Goal: Use online tool/utility: Use online tool/utility

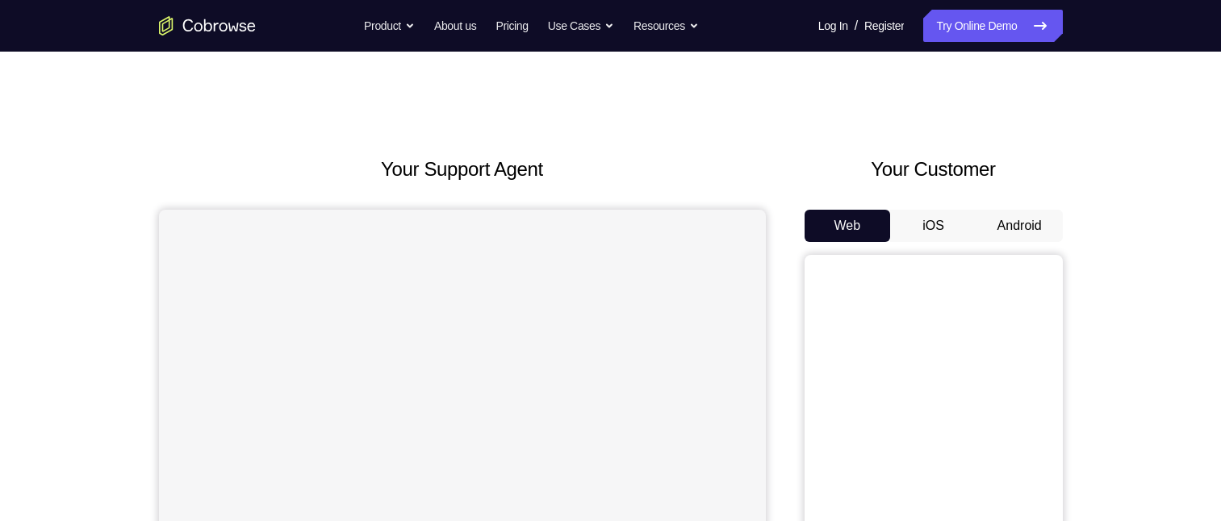
scroll to position [161, 0]
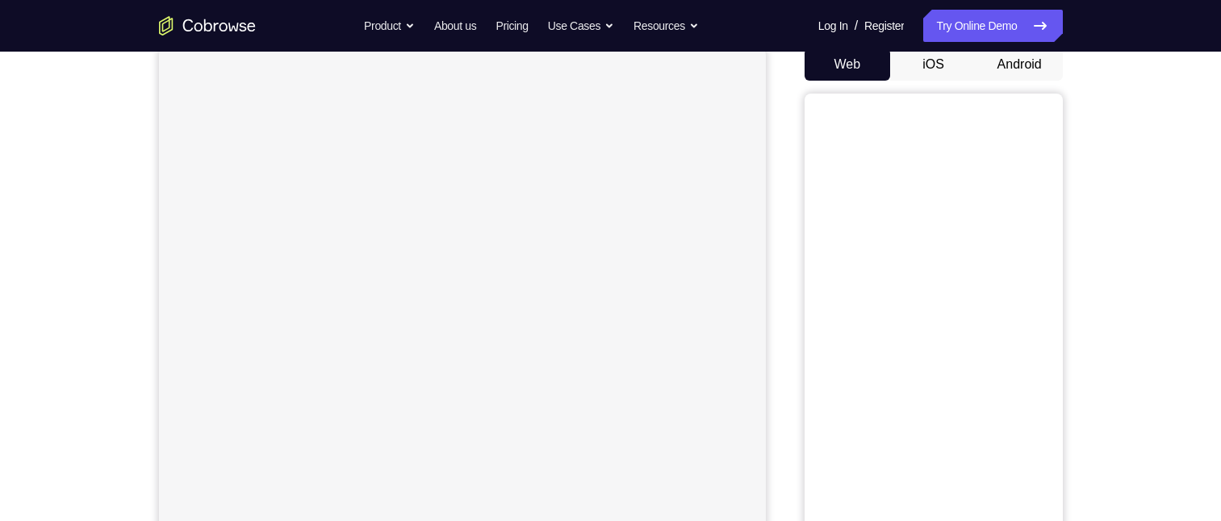
click at [1014, 61] on button "Android" at bounding box center [1019, 64] width 86 height 32
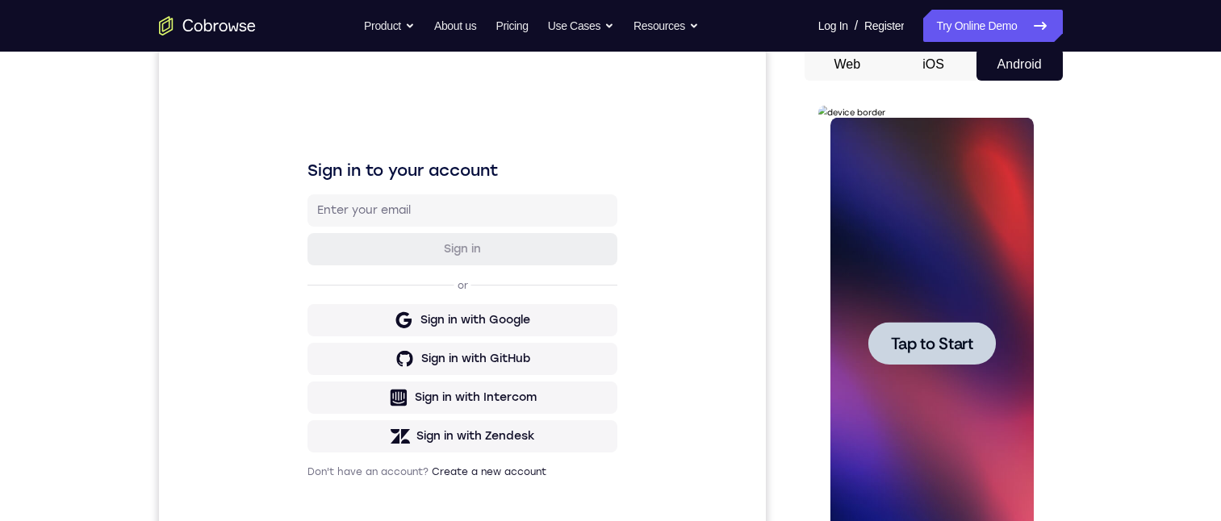
scroll to position [0, 0]
click at [980, 343] on div at bounding box center [931, 343] width 127 height 43
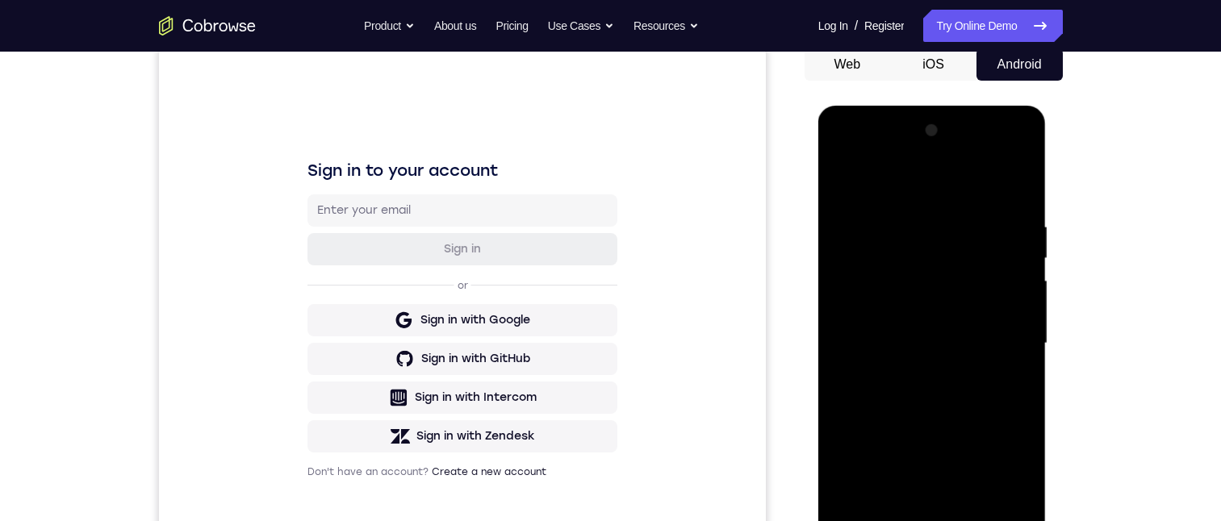
scroll to position [242, 0]
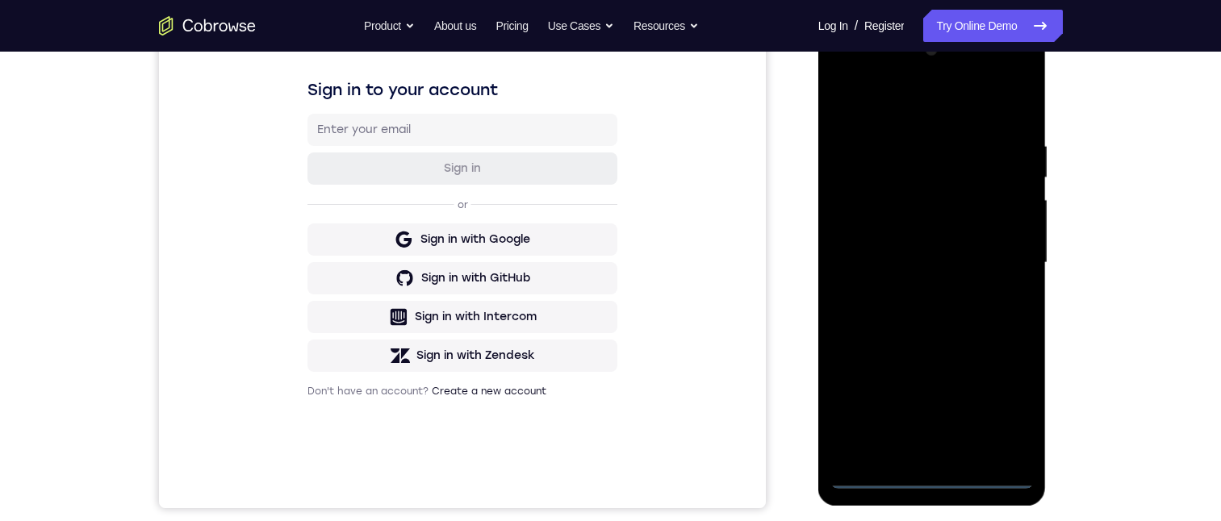
click at [932, 467] on div at bounding box center [931, 263] width 203 height 452
click at [930, 479] on div at bounding box center [931, 263] width 203 height 452
click at [1009, 409] on div at bounding box center [931, 263] width 203 height 452
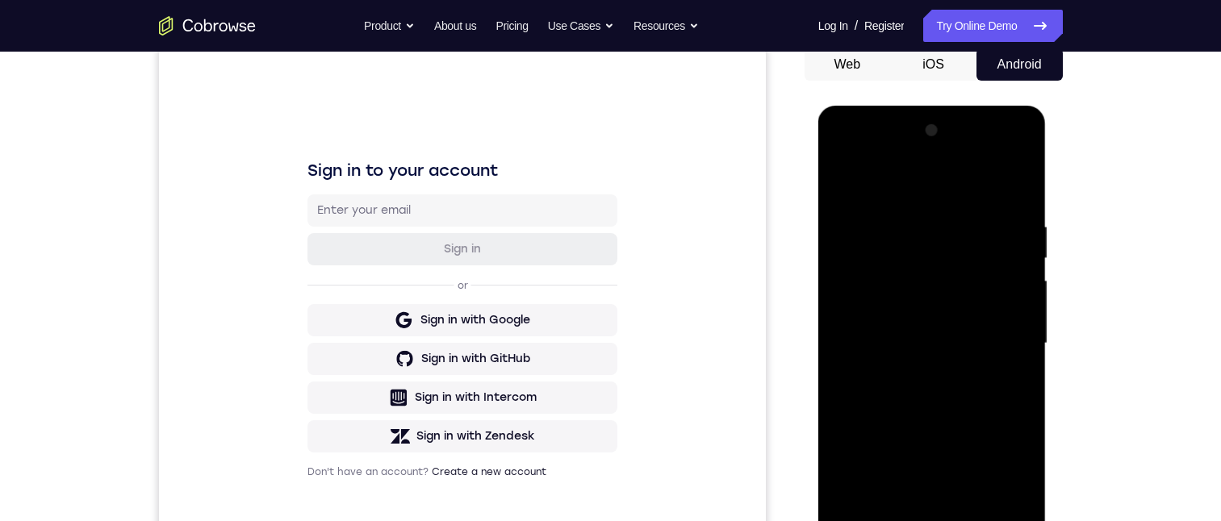
click at [880, 155] on div at bounding box center [931, 344] width 203 height 452
click at [880, 158] on div at bounding box center [931, 344] width 203 height 452
click at [997, 335] on div at bounding box center [931, 344] width 203 height 452
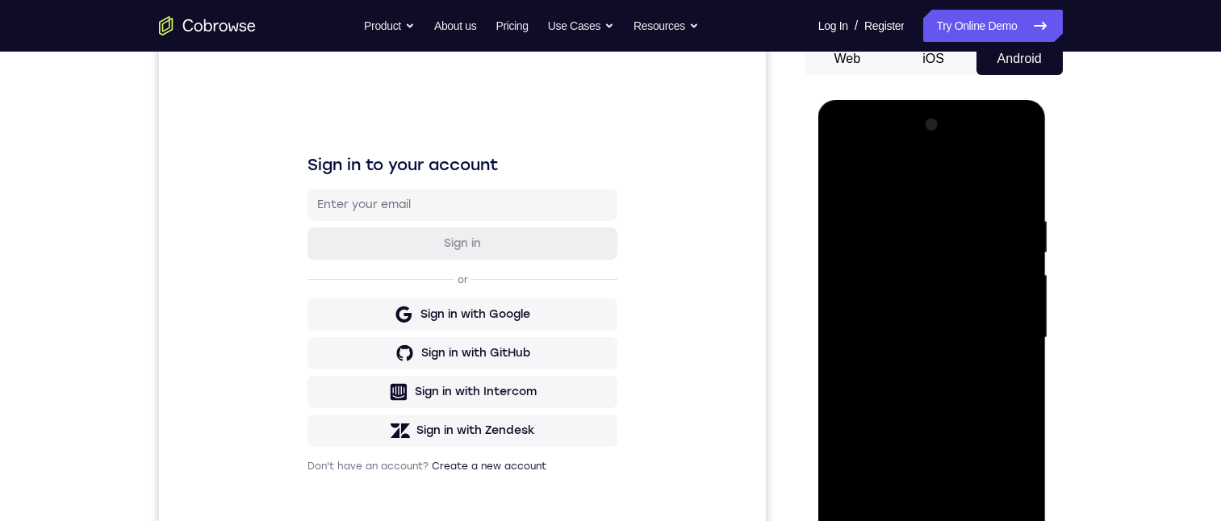
click at [913, 520] on div at bounding box center [931, 338] width 203 height 452
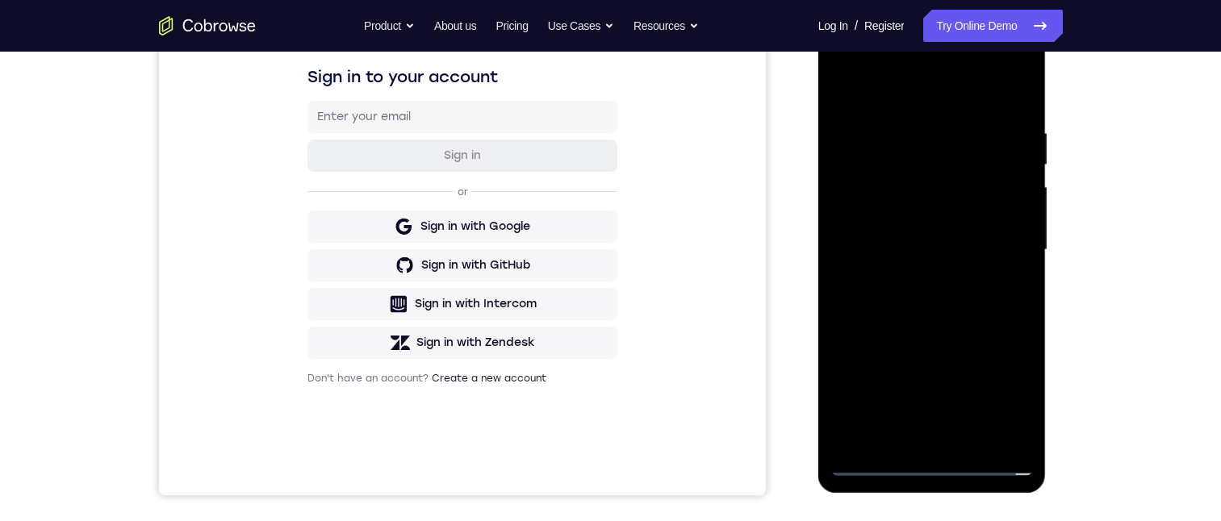
click at [859, 236] on div at bounding box center [931, 250] width 203 height 452
click at [842, 210] on div at bounding box center [931, 250] width 203 height 452
click at [929, 254] on div at bounding box center [931, 250] width 203 height 452
click at [963, 310] on div at bounding box center [931, 250] width 203 height 452
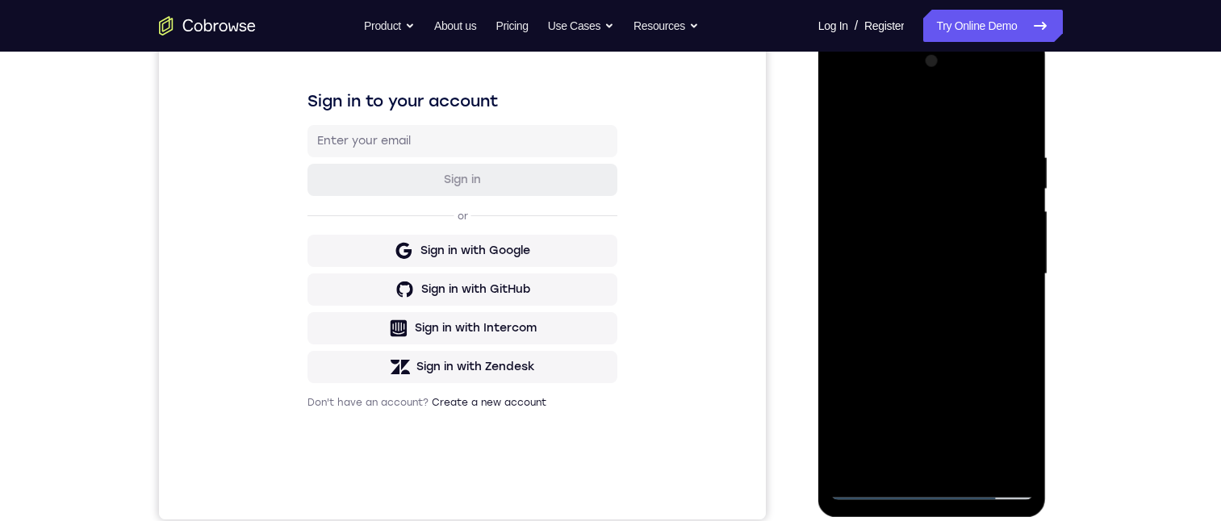
click at [975, 336] on div at bounding box center [931, 274] width 203 height 452
click at [968, 460] on div at bounding box center [931, 274] width 203 height 452
click at [919, 359] on div at bounding box center [931, 274] width 203 height 452
click at [900, 338] on div at bounding box center [931, 274] width 203 height 452
click at [1004, 311] on div at bounding box center [931, 274] width 203 height 452
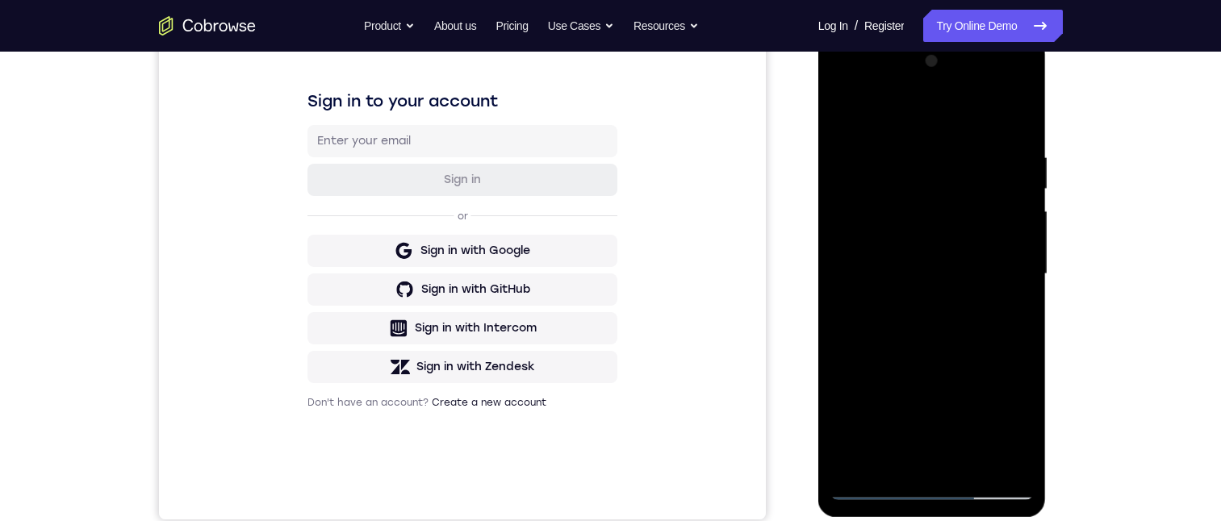
click at [846, 110] on div at bounding box center [931, 274] width 203 height 452
click at [905, 307] on div at bounding box center [931, 274] width 203 height 452
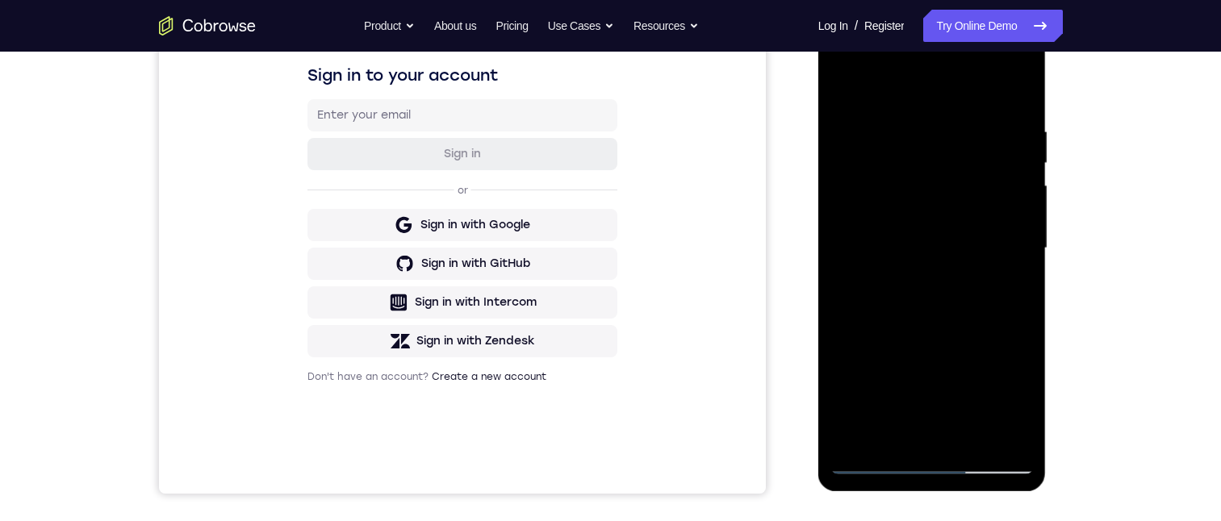
click at [1014, 403] on div at bounding box center [931, 249] width 203 height 452
click at [860, 292] on div at bounding box center [931, 249] width 203 height 452
click at [907, 300] on div at bounding box center [931, 249] width 203 height 452
click at [861, 287] on div at bounding box center [931, 249] width 203 height 452
click at [863, 289] on div at bounding box center [931, 249] width 203 height 452
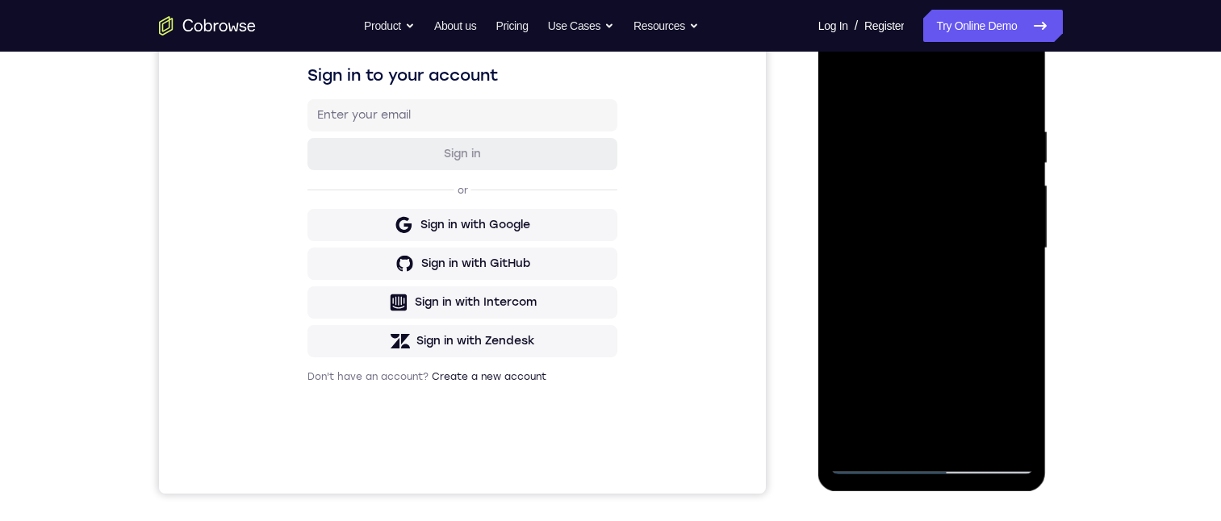
click at [1010, 407] on div at bounding box center [931, 249] width 203 height 452
click at [884, 287] on div at bounding box center [931, 249] width 203 height 452
click at [888, 289] on div at bounding box center [931, 249] width 203 height 452
click at [1014, 288] on div at bounding box center [931, 249] width 203 height 452
click at [842, 82] on div at bounding box center [931, 249] width 203 height 452
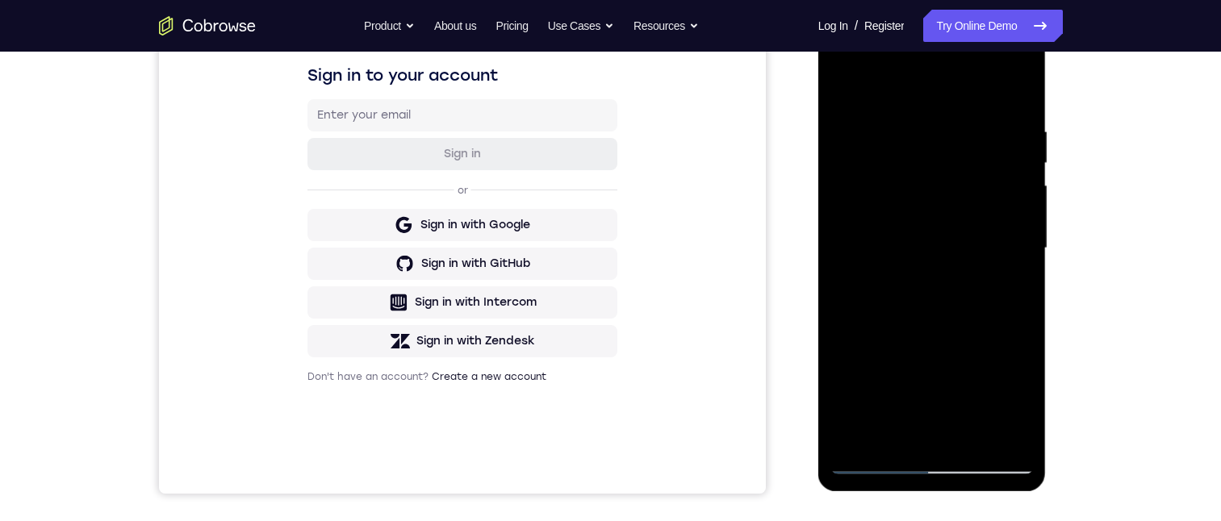
click at [905, 320] on div at bounding box center [931, 249] width 203 height 452
click at [1007, 286] on div at bounding box center [931, 249] width 203 height 452
click at [847, 82] on div at bounding box center [931, 249] width 203 height 452
click at [897, 353] on div at bounding box center [931, 249] width 203 height 452
click at [955, 403] on div at bounding box center [931, 249] width 203 height 452
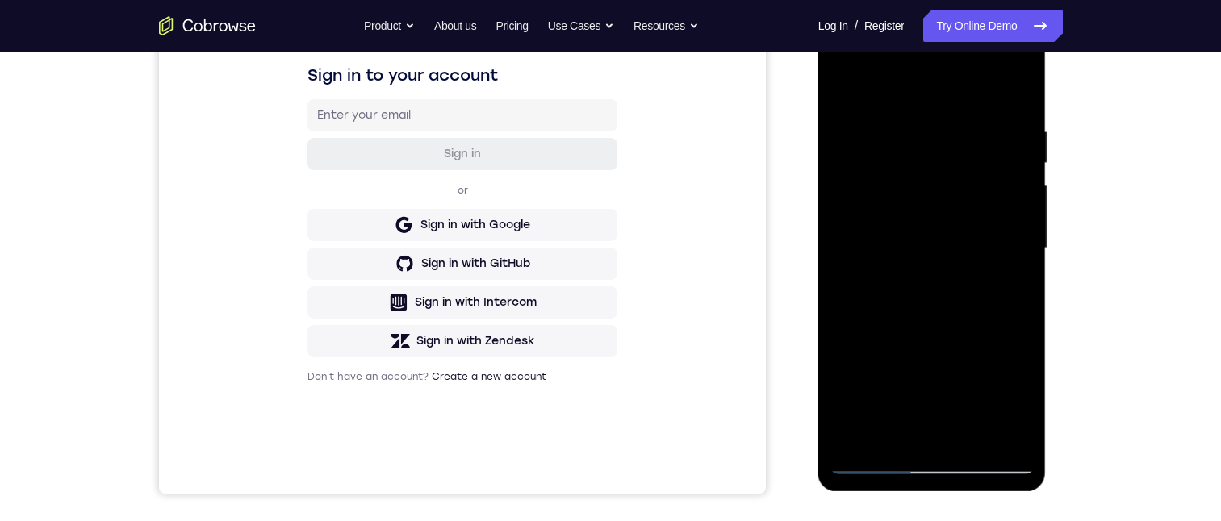
click at [955, 403] on div at bounding box center [931, 249] width 203 height 452
click at [909, 379] on div at bounding box center [931, 249] width 203 height 452
click at [845, 82] on div at bounding box center [931, 249] width 203 height 452
click at [845, 90] on div at bounding box center [931, 249] width 203 height 452
click at [917, 131] on div at bounding box center [931, 249] width 203 height 452
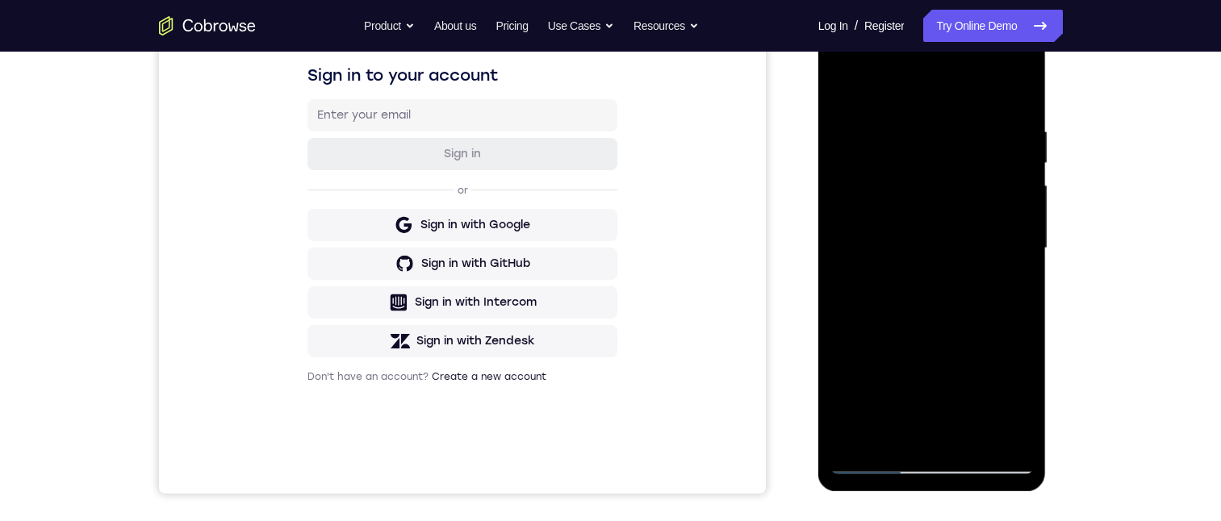
scroll to position [294, 0]
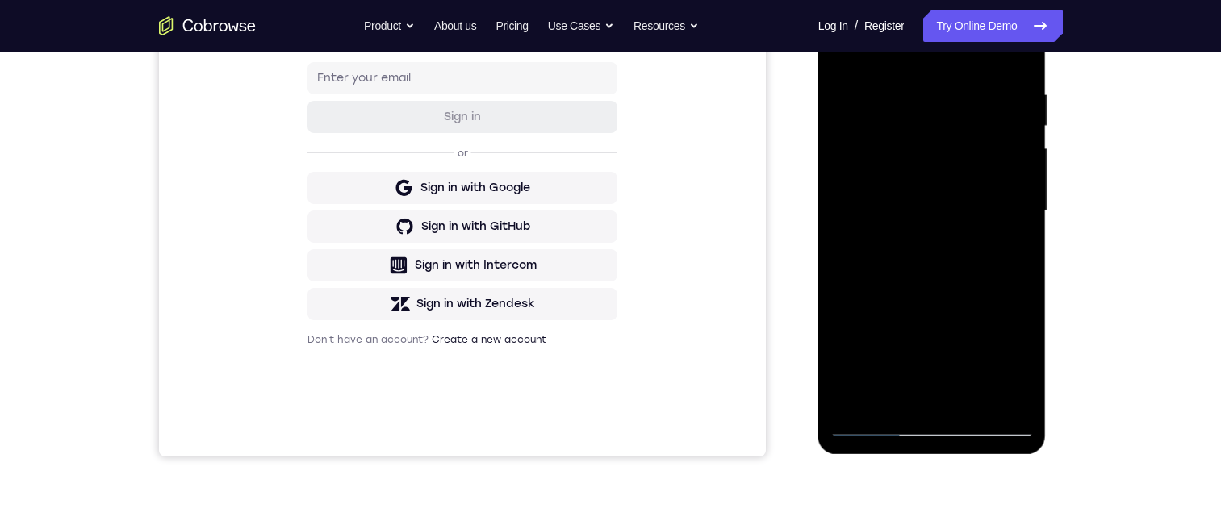
click at [1012, 174] on div at bounding box center [931, 211] width 203 height 452
click at [1014, 134] on div at bounding box center [931, 211] width 203 height 452
click at [837, 184] on div at bounding box center [931, 211] width 203 height 452
click at [861, 395] on div at bounding box center [931, 211] width 203 height 452
click at [984, 242] on div at bounding box center [931, 211] width 203 height 452
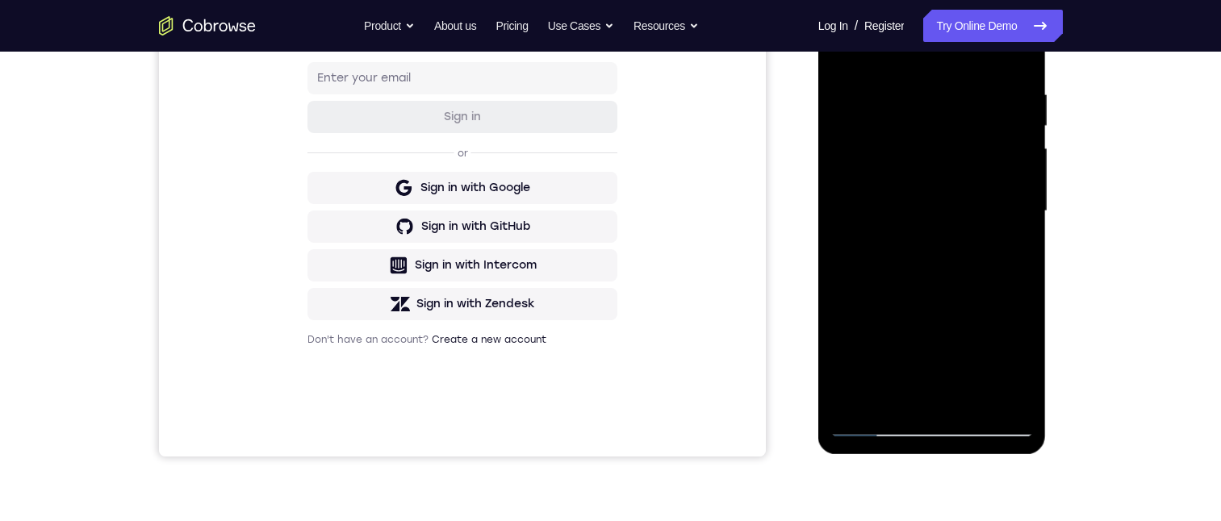
click at [963, 387] on div at bounding box center [931, 211] width 203 height 452
click at [1012, 397] on div at bounding box center [931, 211] width 203 height 452
click at [1010, 304] on div at bounding box center [931, 211] width 203 height 452
click at [1015, 152] on div at bounding box center [931, 211] width 203 height 452
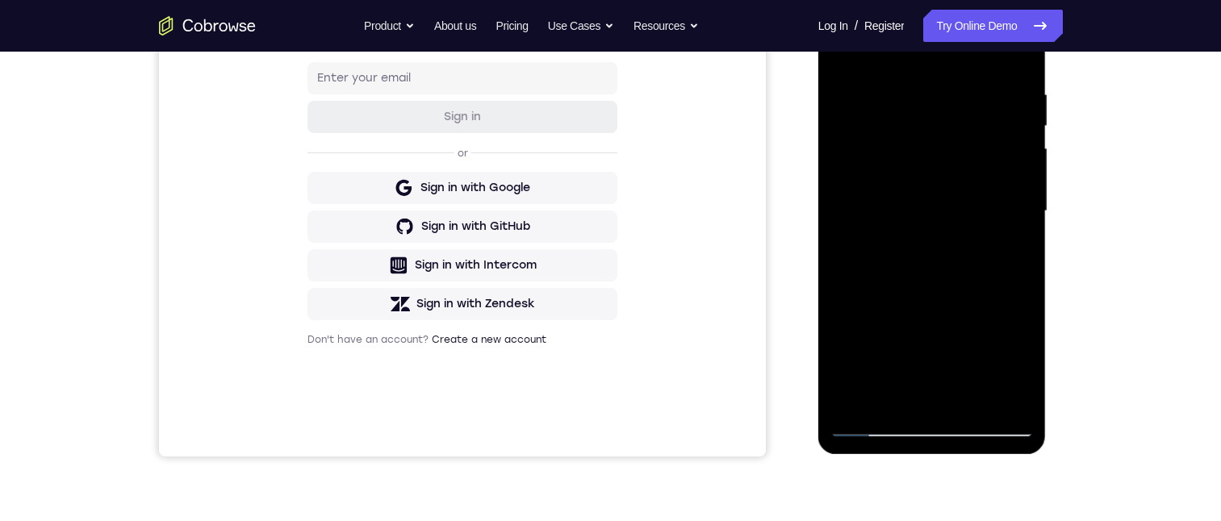
click at [1015, 152] on div at bounding box center [931, 211] width 203 height 452
click at [852, 194] on div at bounding box center [931, 211] width 203 height 452
click at [1018, 397] on div at bounding box center [931, 211] width 203 height 452
click at [1014, 270] on div at bounding box center [931, 211] width 203 height 452
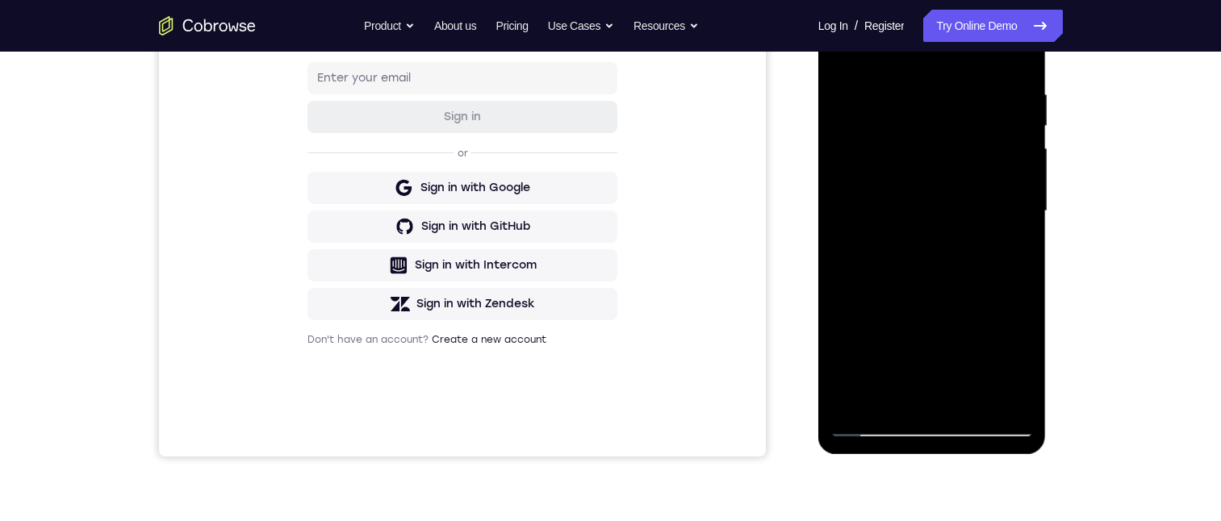
click at [1014, 270] on div at bounding box center [931, 211] width 203 height 452
click at [994, 397] on div at bounding box center [931, 211] width 203 height 452
click at [1022, 286] on div at bounding box center [931, 211] width 203 height 452
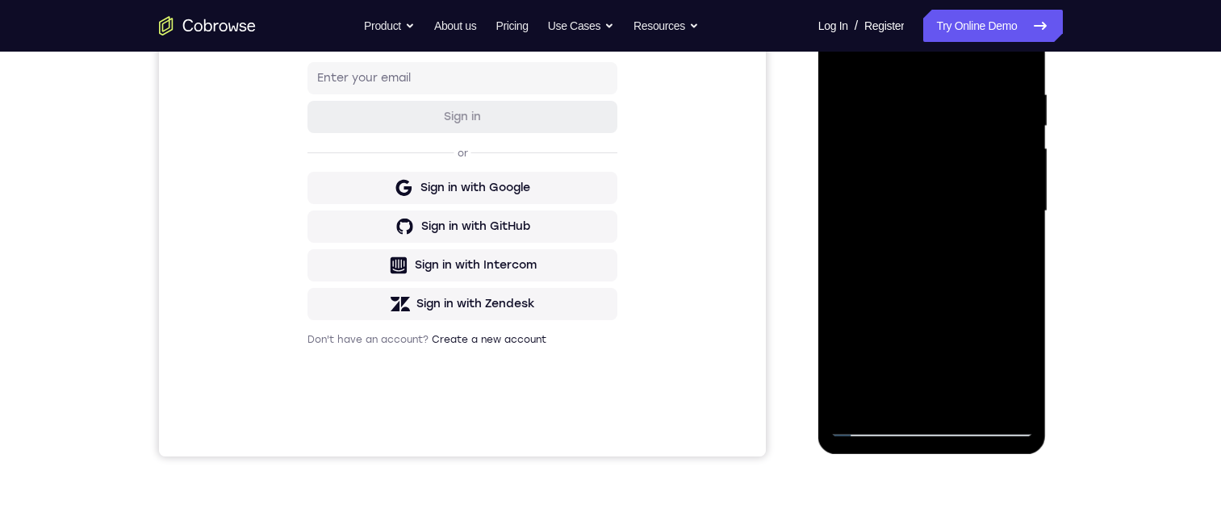
click at [1022, 286] on div at bounding box center [931, 211] width 203 height 452
click at [994, 397] on div at bounding box center [931, 211] width 203 height 452
click at [1023, 211] on div at bounding box center [931, 211] width 203 height 452
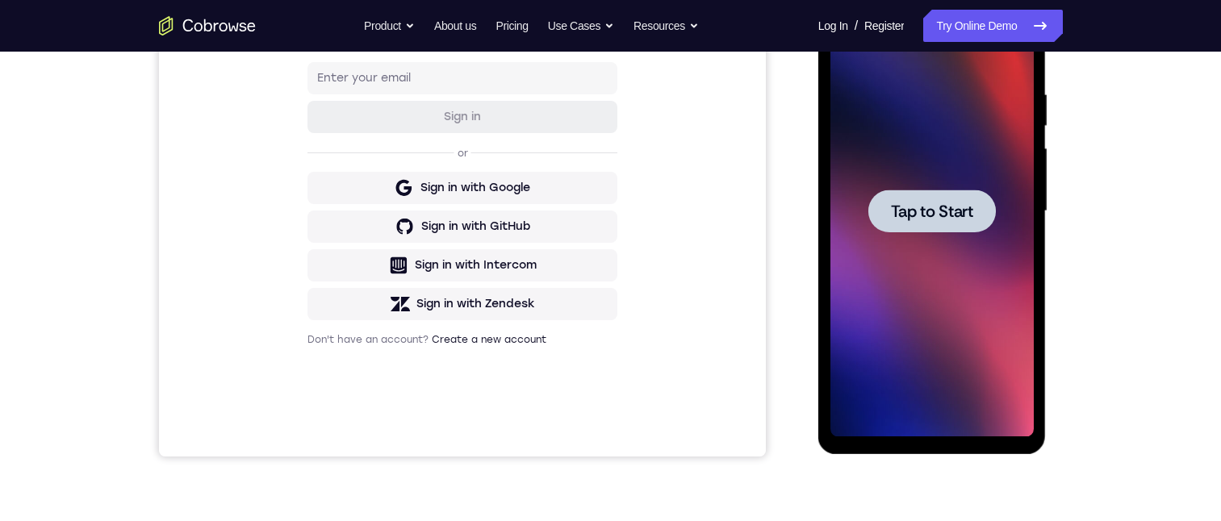
scroll to position [278, 0]
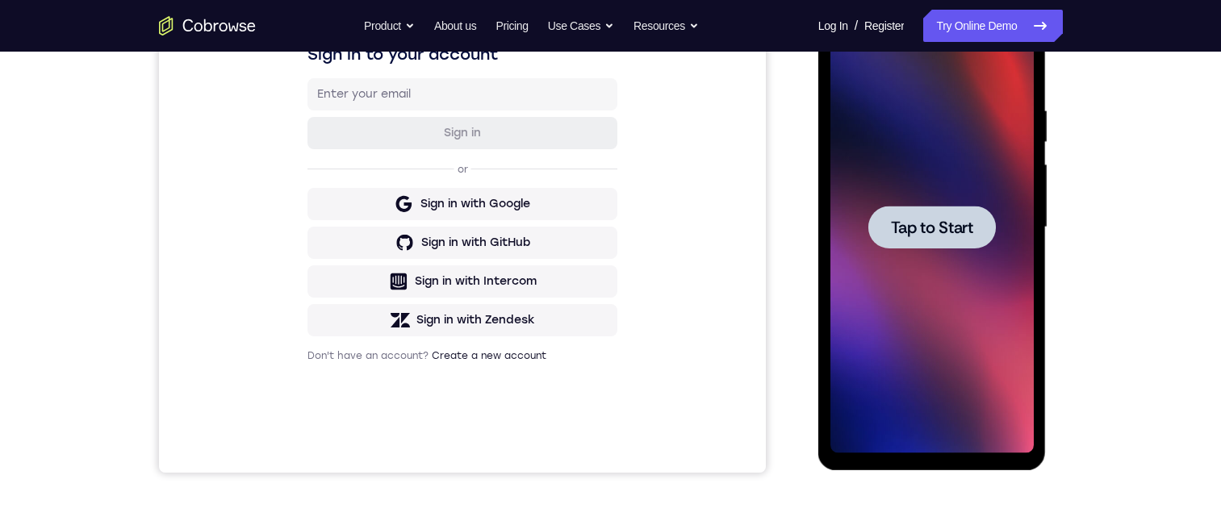
click at [915, 228] on span "Tap to Start" at bounding box center [932, 227] width 82 height 16
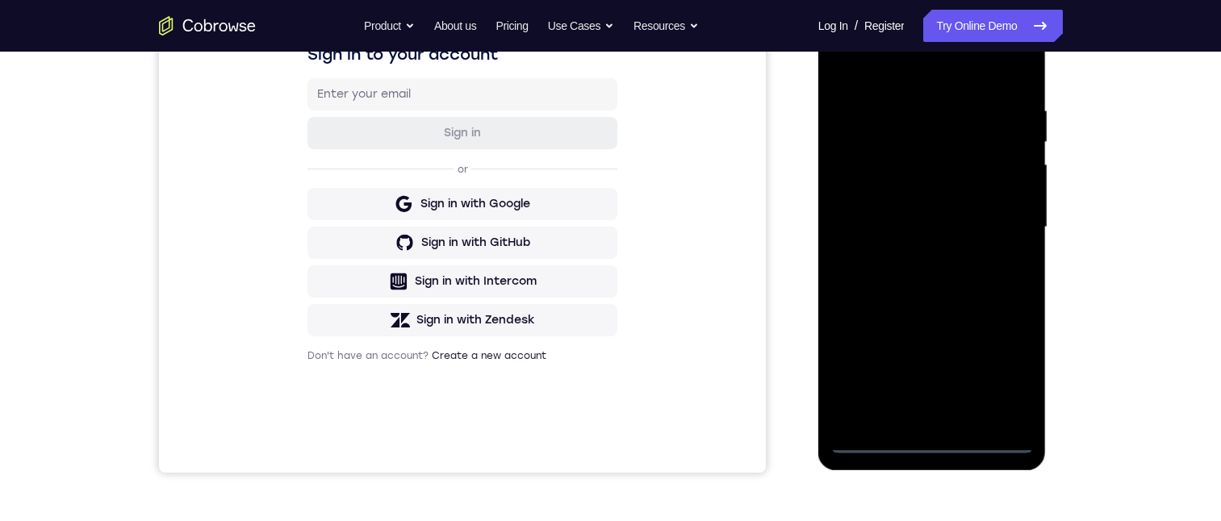
drag, startPoint x: 931, startPoint y: 435, endPoint x: 922, endPoint y: 436, distance: 9.7
click at [940, 437] on div at bounding box center [931, 228] width 203 height 452
click at [927, 441] on div at bounding box center [931, 228] width 203 height 452
click at [1005, 361] on div at bounding box center [931, 228] width 203 height 452
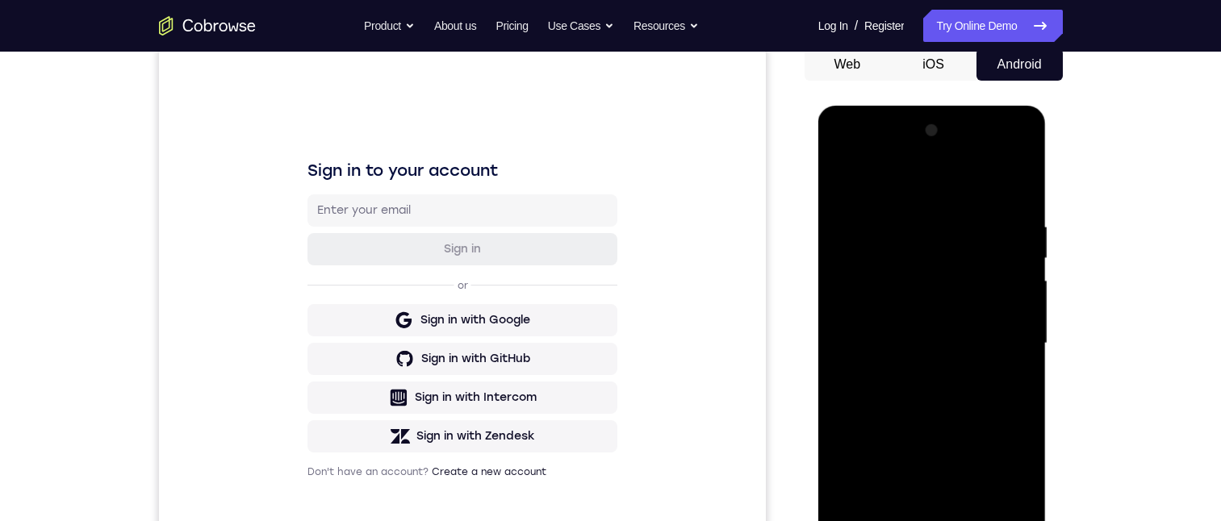
click at [860, 157] on div at bounding box center [931, 344] width 203 height 452
click at [992, 335] on div at bounding box center [931, 344] width 203 height 452
click at [999, 332] on div at bounding box center [931, 344] width 203 height 452
drag, startPoint x: 917, startPoint y: 375, endPoint x: 926, endPoint y: 381, distance: 9.8
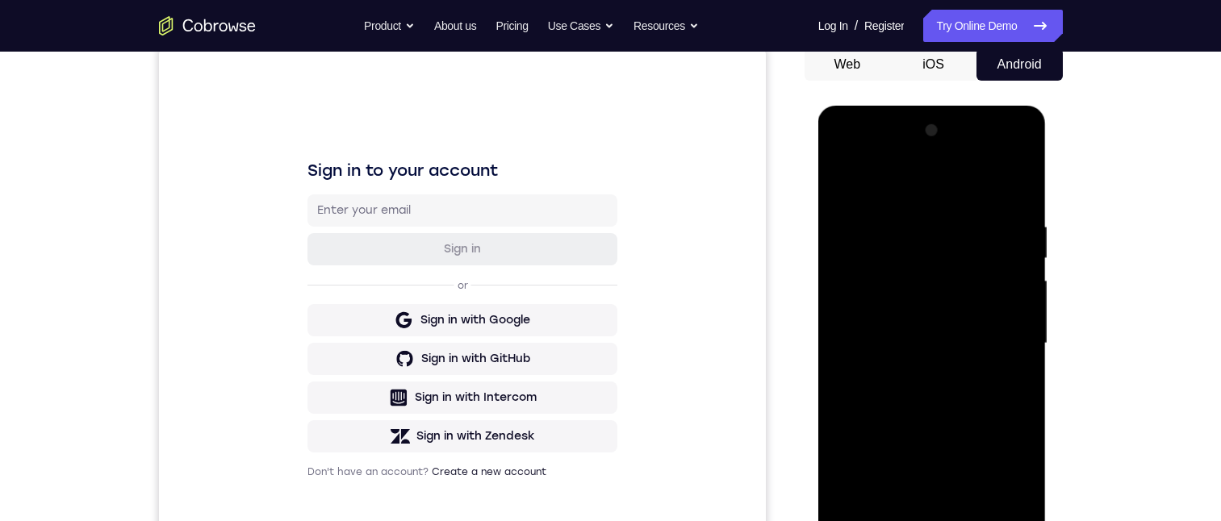
click at [922, 379] on div at bounding box center [931, 344] width 203 height 452
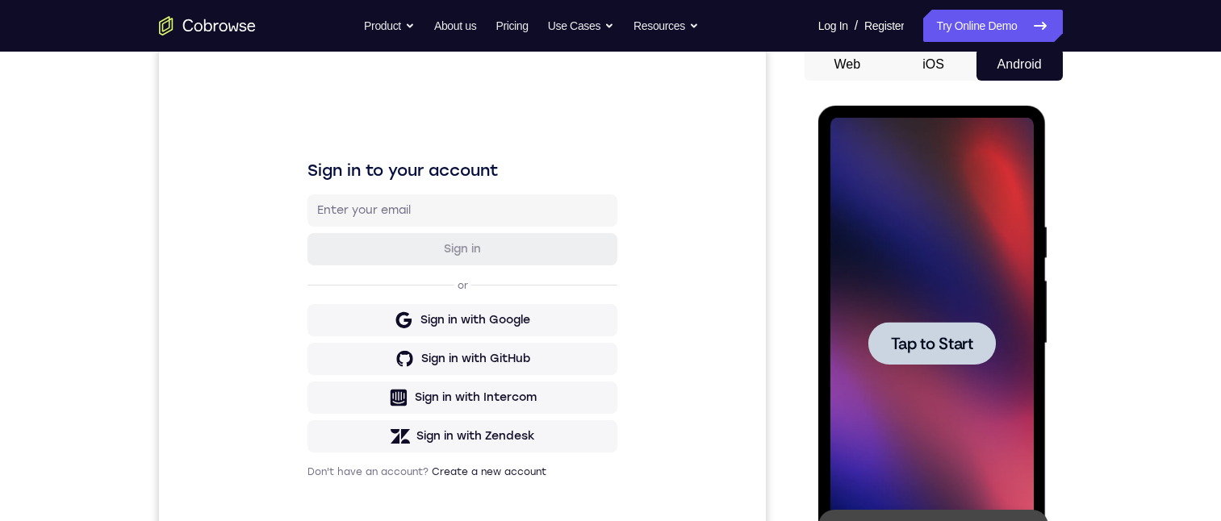
scroll to position [219, 0]
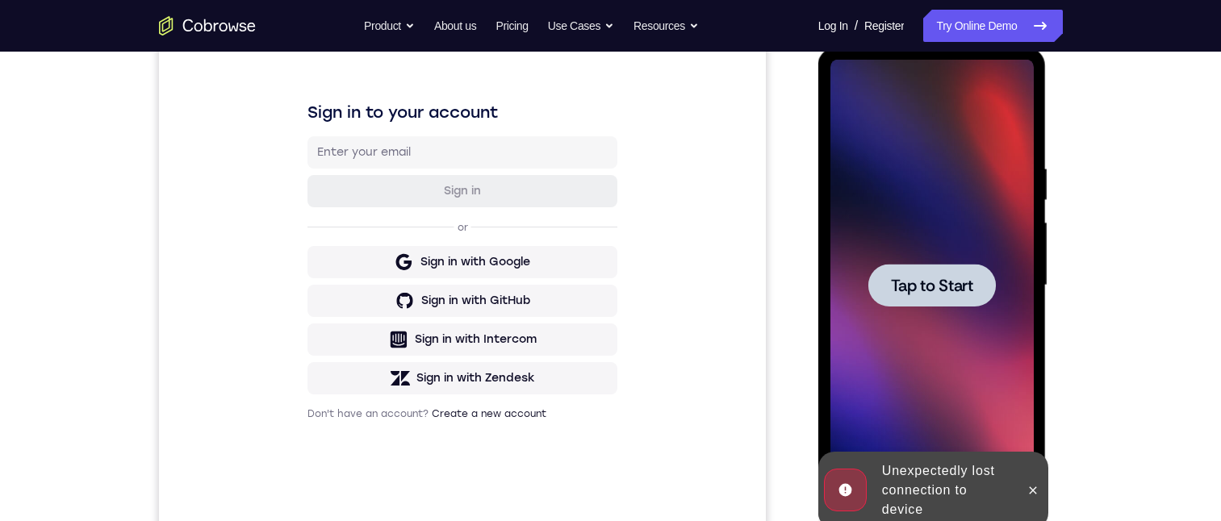
click at [1139, 201] on div "Your Support Agent Your Customer Web iOS Android Next Steps We’d be happy to gi…" at bounding box center [610, 364] width 1221 height 1064
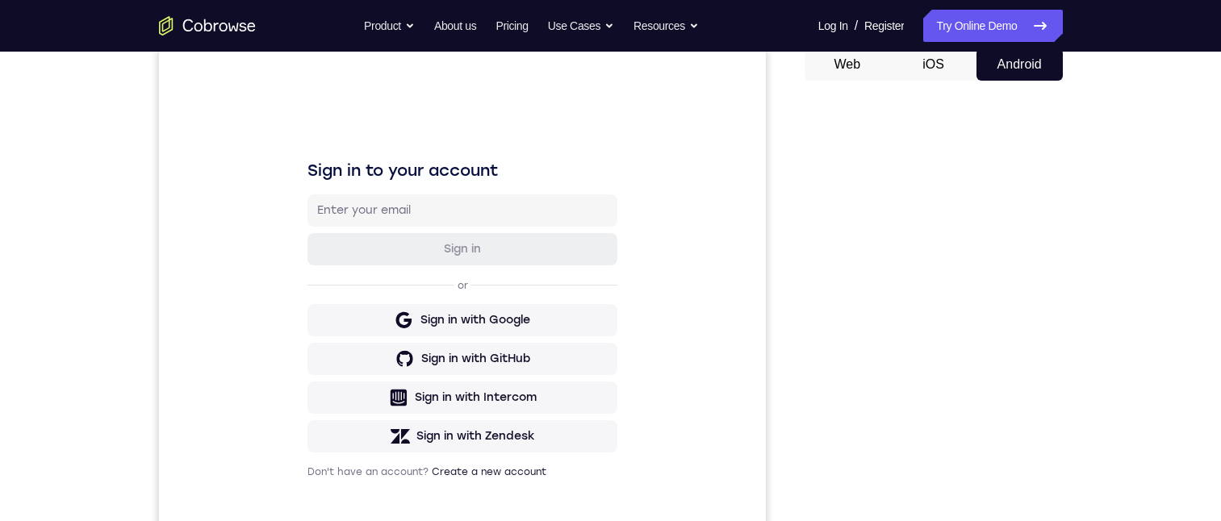
scroll to position [242, 0]
